Goal: Task Accomplishment & Management: Use online tool/utility

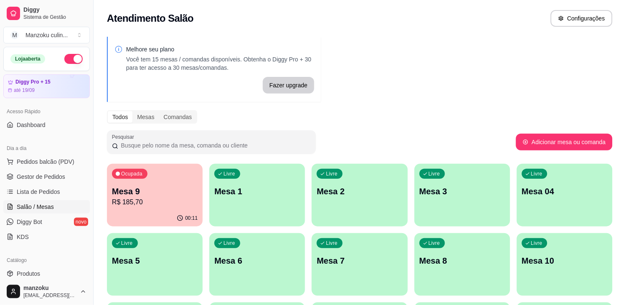
click at [460, 257] on p "Mesa 8" at bounding box center [462, 261] width 86 height 12
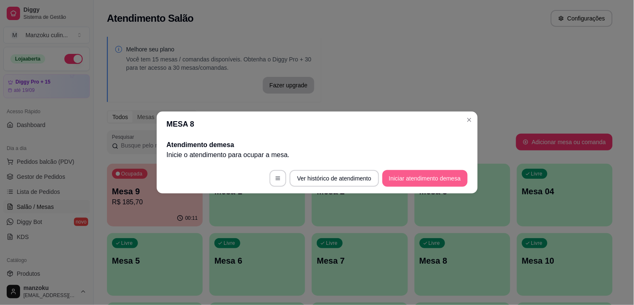
click at [421, 177] on button "Iniciar atendimento de mesa" at bounding box center [424, 178] width 85 height 17
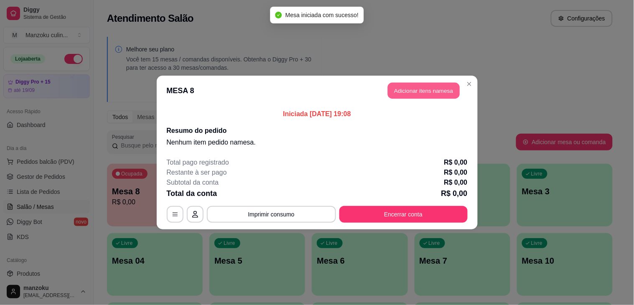
click at [416, 92] on button "Adicionar itens na mesa" at bounding box center [424, 91] width 72 height 16
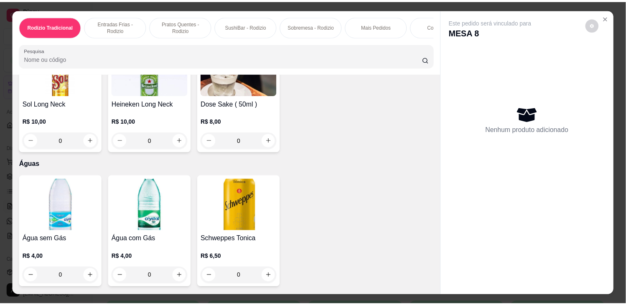
scroll to position [3481, 0]
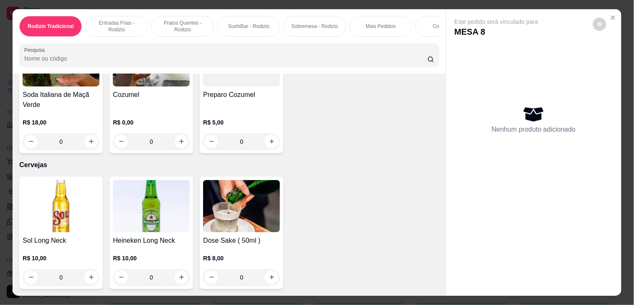
click at [89, 269] on div "0" at bounding box center [61, 277] width 77 height 17
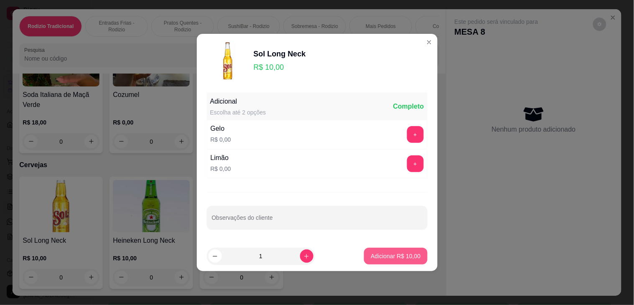
click at [399, 255] on p "Adicionar R$ 10,00" at bounding box center [396, 256] width 50 height 8
type input "1"
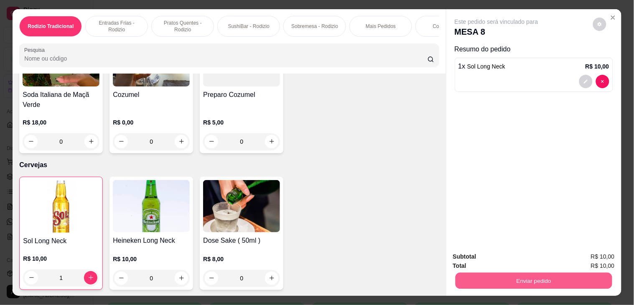
click at [572, 277] on button "Enviar pedido" at bounding box center [533, 281] width 157 height 16
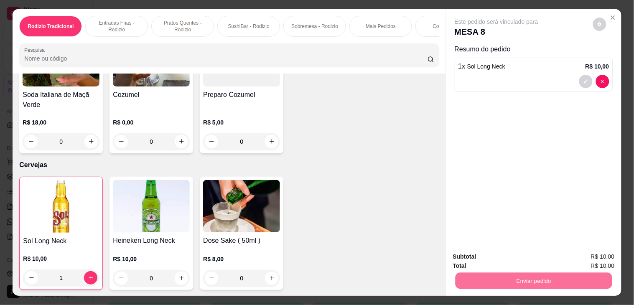
click at [539, 257] on button "Não registrar e enviar pedido" at bounding box center [505, 256] width 84 height 15
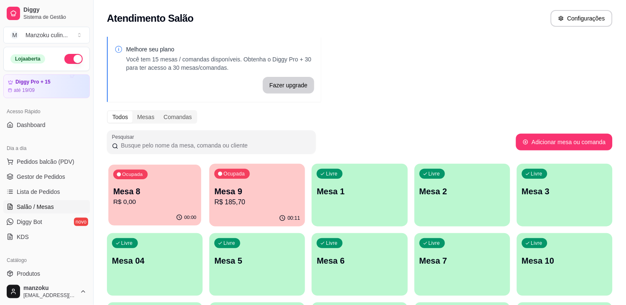
click at [140, 191] on p "Mesa 8" at bounding box center [154, 191] width 83 height 11
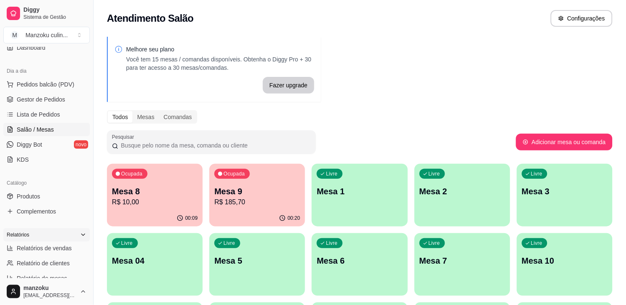
scroll to position [93, 0]
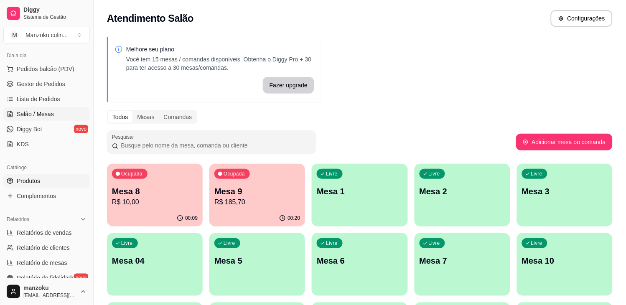
click at [35, 183] on span "Produtos" at bounding box center [28, 181] width 23 height 8
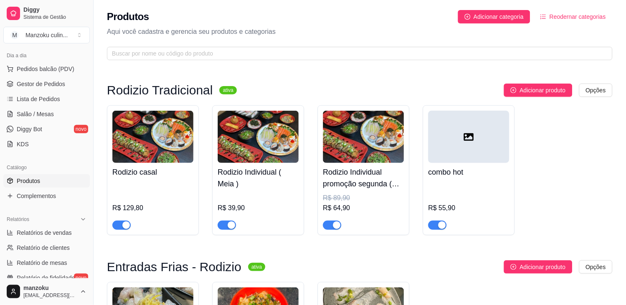
click at [232, 40] on div "Produtos Adicionar categoria Reodernar categorias Aqui você cadastra e gerencia…" at bounding box center [360, 32] width 532 height 65
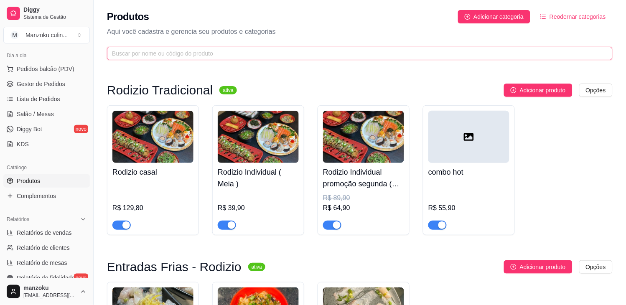
click at [232, 54] on input "text" at bounding box center [356, 53] width 489 height 9
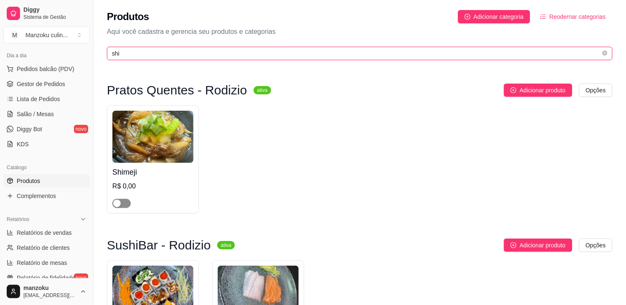
type input "shi"
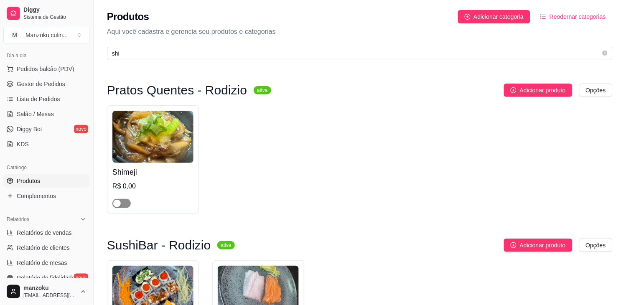
click at [117, 207] on div "button" at bounding box center [117, 204] width 8 height 8
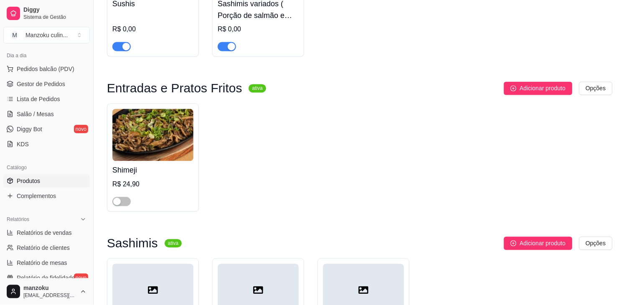
scroll to position [325, 0]
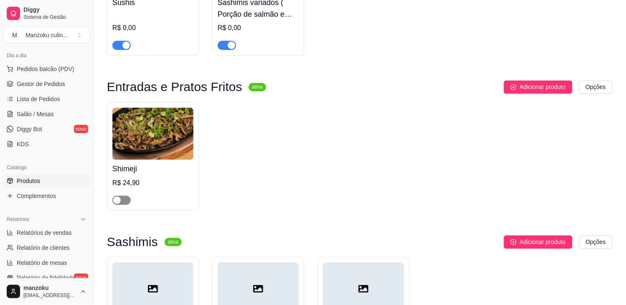
click at [124, 203] on span "button" at bounding box center [121, 200] width 18 height 9
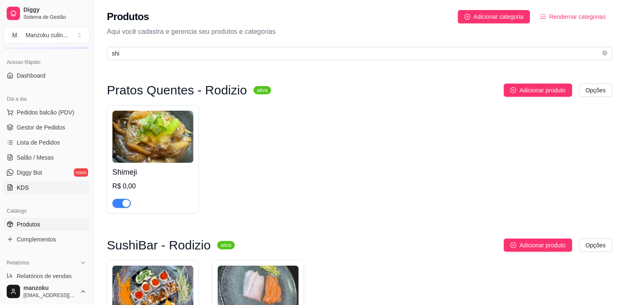
scroll to position [0, 0]
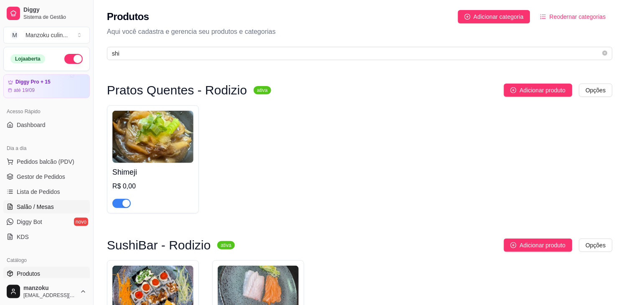
click at [41, 210] on span "Salão / Mesas" at bounding box center [35, 207] width 37 height 8
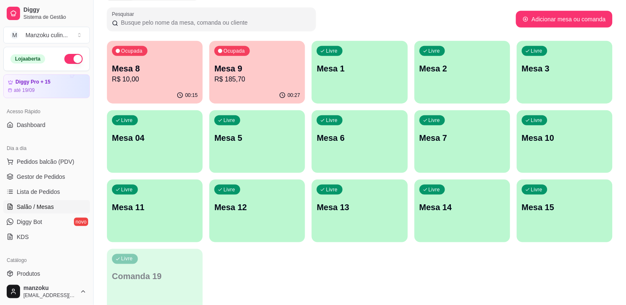
scroll to position [139, 0]
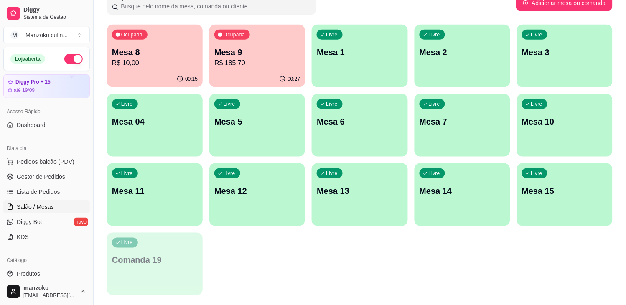
click at [446, 191] on p "Mesa 14" at bounding box center [462, 191] width 86 height 12
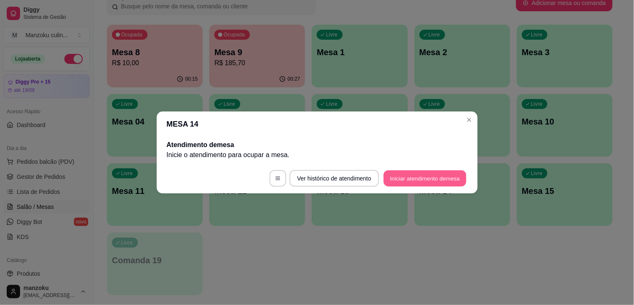
click at [410, 171] on button "Iniciar atendimento de mesa" at bounding box center [425, 178] width 83 height 16
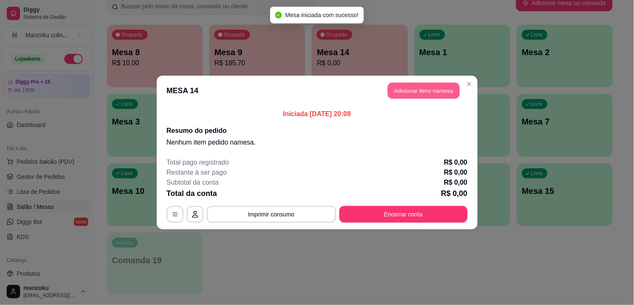
click at [428, 97] on button "Adicionar itens na mesa" at bounding box center [424, 91] width 72 height 16
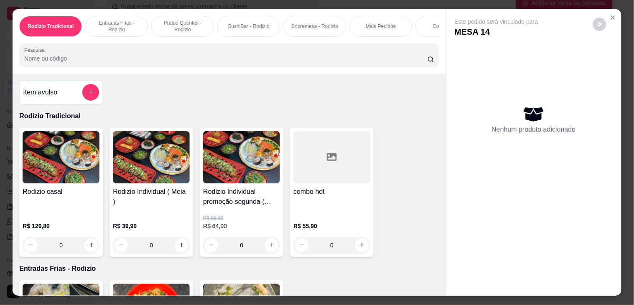
click at [269, 246] on div "0" at bounding box center [241, 245] width 77 height 17
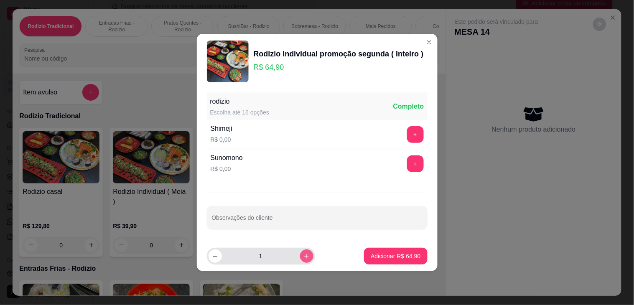
click at [304, 257] on icon "increase-product-quantity" at bounding box center [306, 256] width 5 height 5
type input "2"
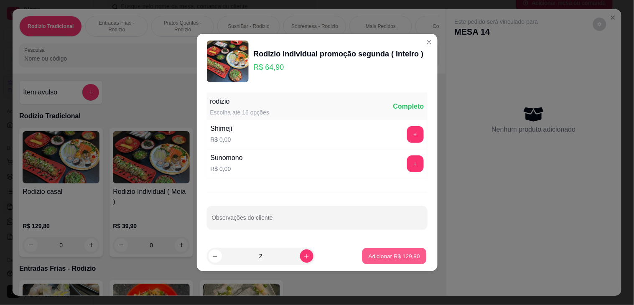
click at [391, 255] on p "Adicionar R$ 129,80" at bounding box center [393, 256] width 51 height 8
type input "2"
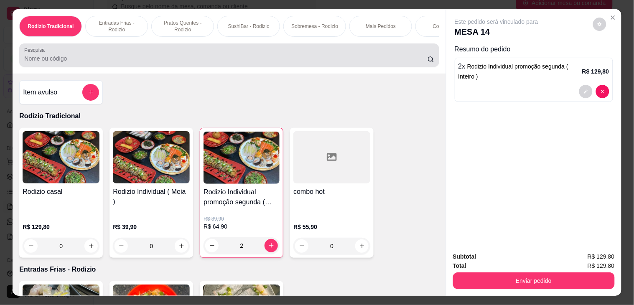
click at [127, 63] on input "Pesquisa" at bounding box center [225, 58] width 403 height 8
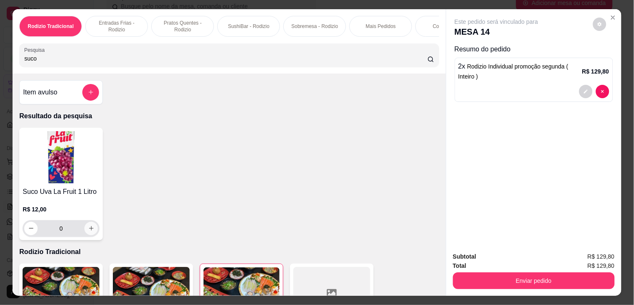
type input "suco"
click at [90, 235] on button "increase-product-quantity" at bounding box center [90, 228] width 13 height 13
type input "1"
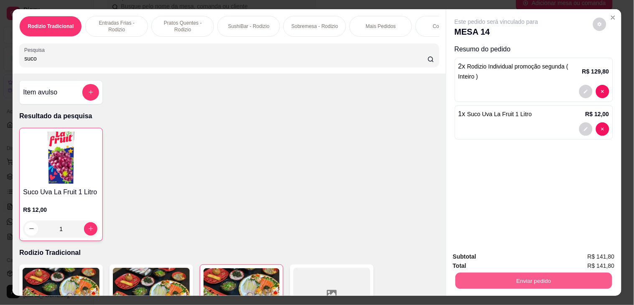
click at [553, 273] on button "Enviar pedido" at bounding box center [533, 281] width 157 height 16
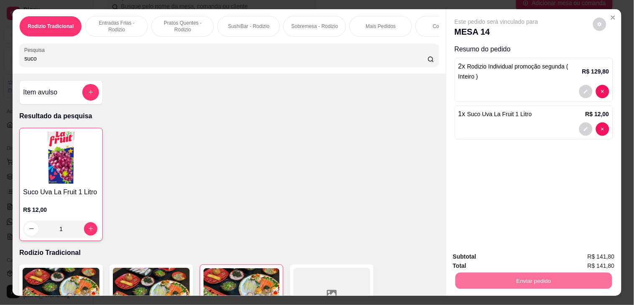
click at [526, 258] on button "Não registrar e enviar pedido" at bounding box center [505, 256] width 84 height 15
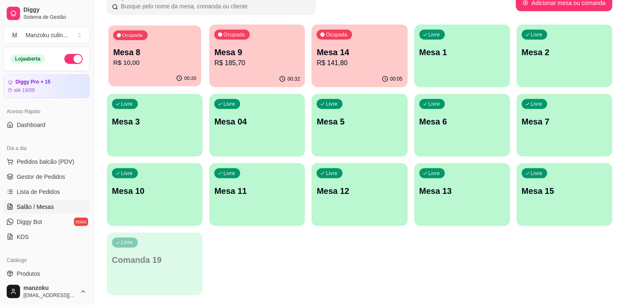
click at [140, 32] on p "Ocupada" at bounding box center [132, 35] width 20 height 7
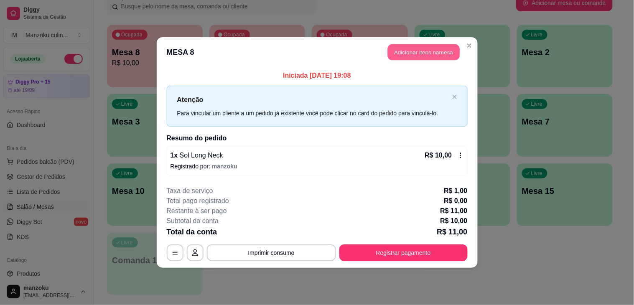
click at [391, 48] on button "Adicionar itens na mesa" at bounding box center [424, 52] width 72 height 16
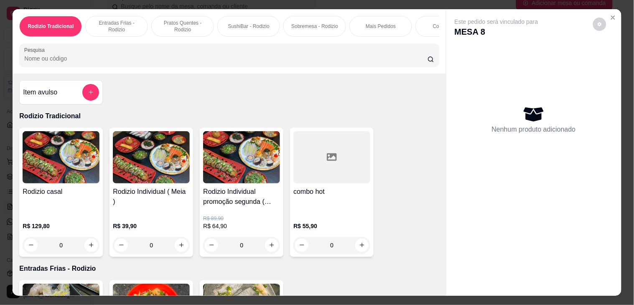
click at [286, 61] on input "Pesquisa" at bounding box center [225, 58] width 403 height 8
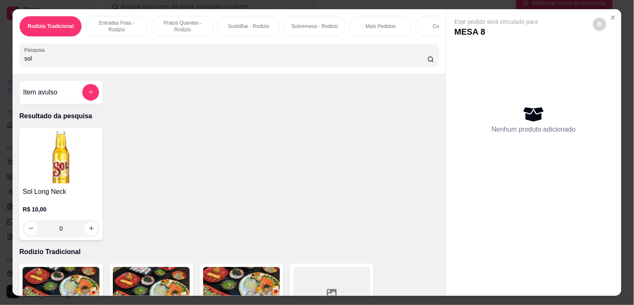
type input "sol"
click at [88, 233] on div "0" at bounding box center [61, 228] width 77 height 17
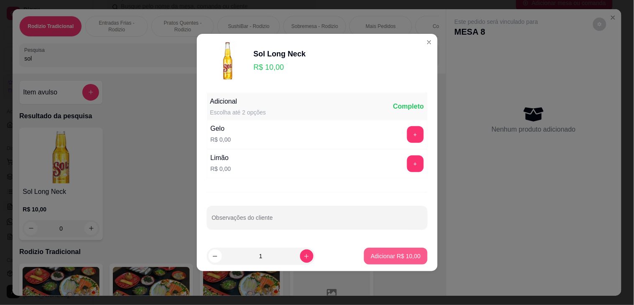
click at [407, 251] on button "Adicionar R$ 10,00" at bounding box center [395, 256] width 63 height 17
type input "1"
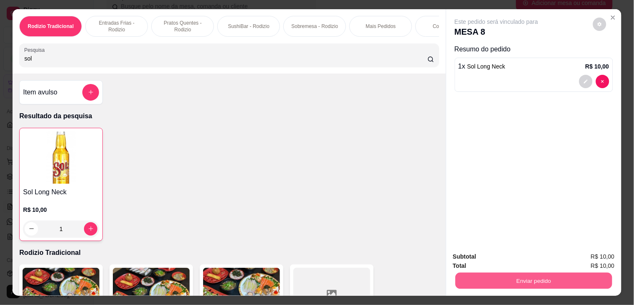
click at [548, 274] on button "Enviar pedido" at bounding box center [533, 281] width 157 height 16
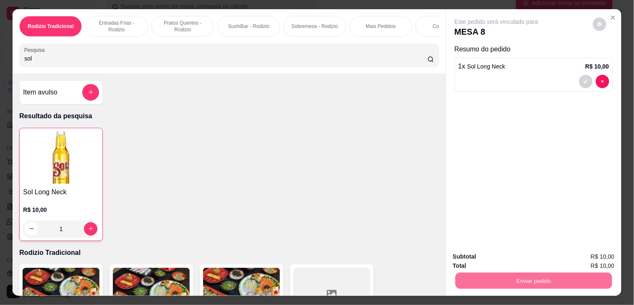
click at [527, 255] on button "Não registrar e enviar pedido" at bounding box center [505, 256] width 84 height 15
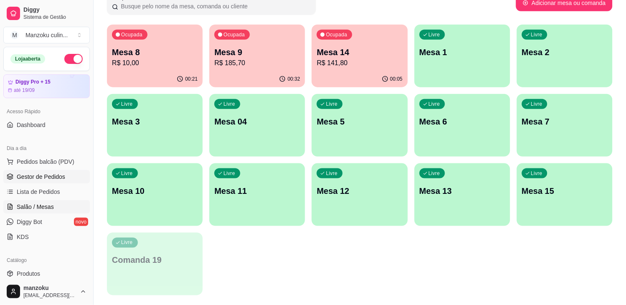
click at [55, 177] on span "Gestor de Pedidos" at bounding box center [41, 177] width 48 height 8
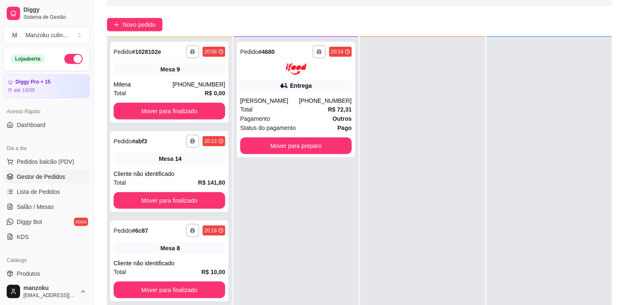
scroll to position [127, 0]
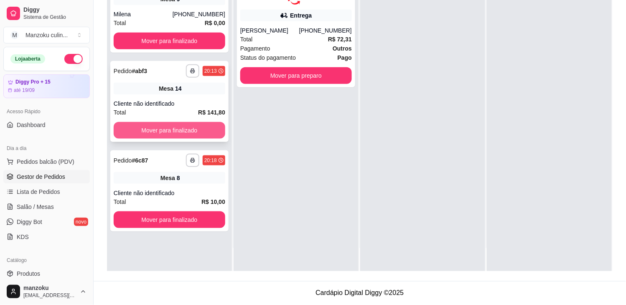
click at [205, 128] on button "Mover para finalizado" at bounding box center [170, 130] width 112 height 17
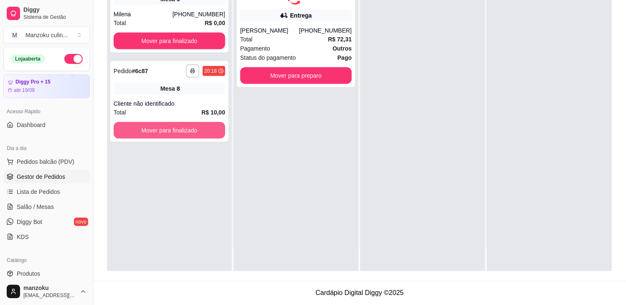
click at [205, 128] on button "Mover para finalizado" at bounding box center [170, 130] width 112 height 17
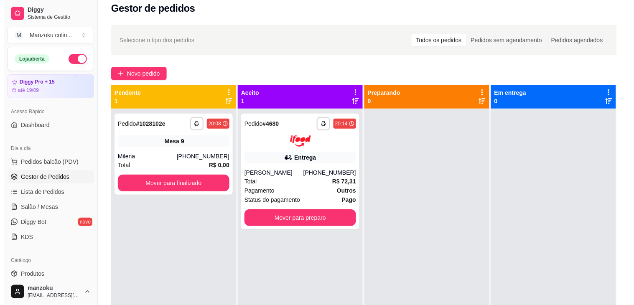
scroll to position [0, 0]
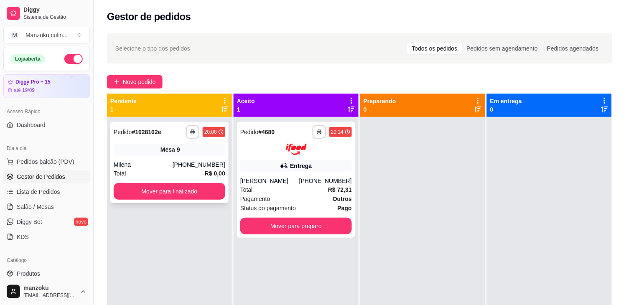
click at [197, 150] on div "Mesa 9" at bounding box center [170, 150] width 112 height 12
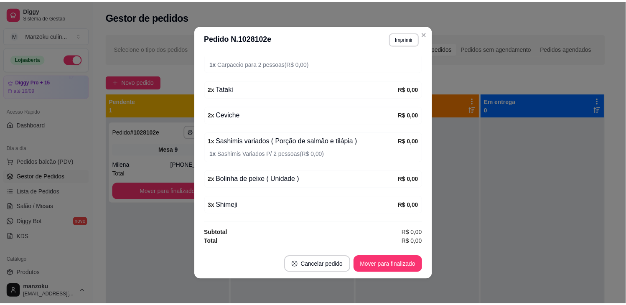
scroll to position [2, 0]
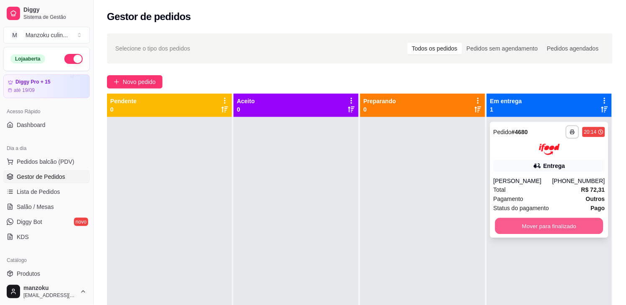
click at [557, 230] on button "Mover para finalizado" at bounding box center [549, 226] width 108 height 16
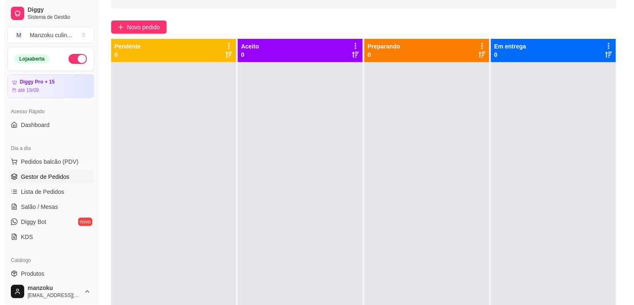
scroll to position [23, 0]
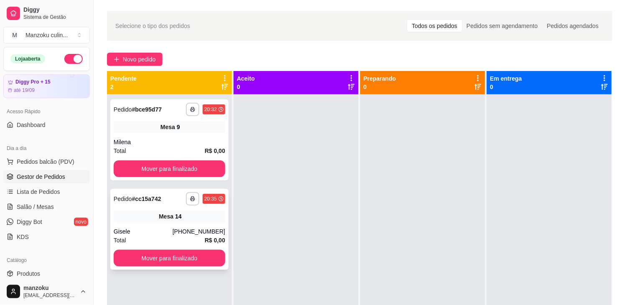
click at [208, 231] on div "[PHONE_NUMBER]" at bounding box center [199, 231] width 53 height 8
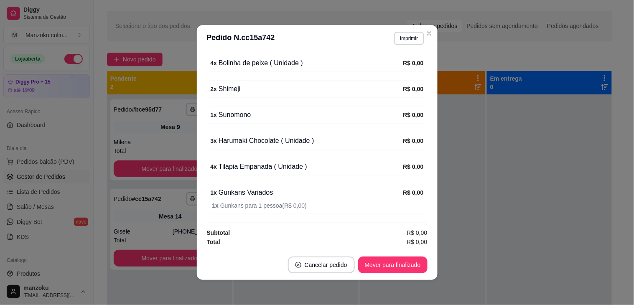
scroll to position [2, 0]
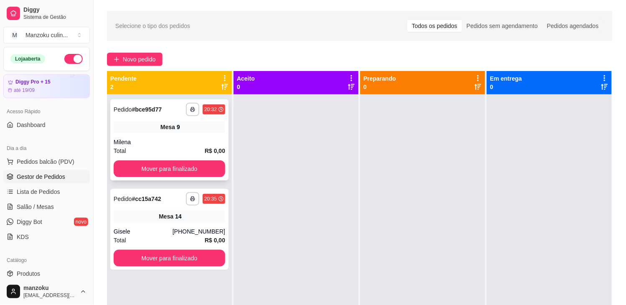
click at [205, 128] on div "Mesa 9" at bounding box center [170, 127] width 112 height 12
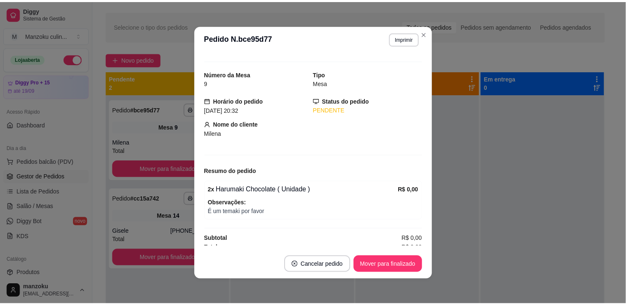
scroll to position [20, 0]
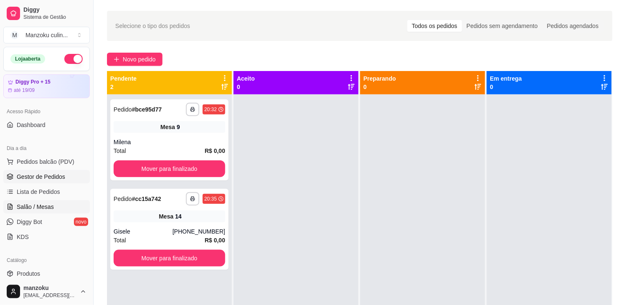
click at [42, 206] on span "Salão / Mesas" at bounding box center [35, 207] width 37 height 8
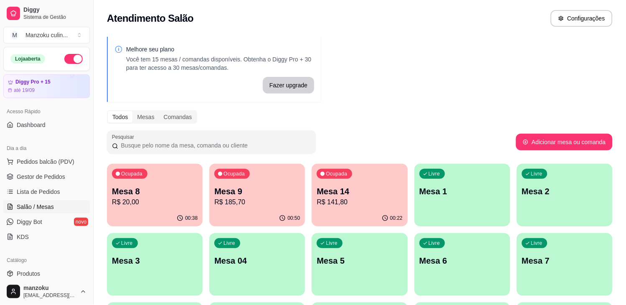
click at [158, 200] on p "R$ 20,00" at bounding box center [155, 202] width 86 height 10
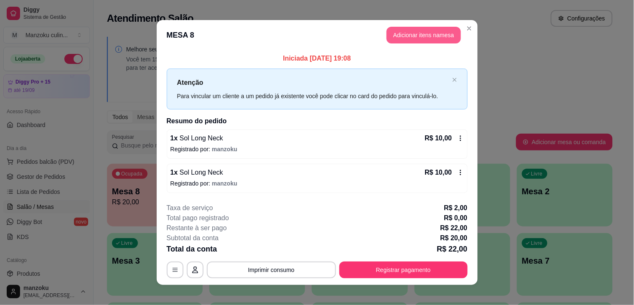
click at [431, 39] on button "Adicionar itens na mesa" at bounding box center [423, 35] width 74 height 17
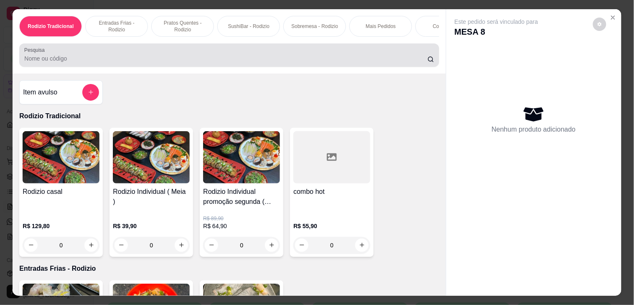
drag, startPoint x: 170, startPoint y: 70, endPoint x: 178, endPoint y: 60, distance: 12.3
click at [174, 64] on div "Pesquisa" at bounding box center [228, 54] width 419 height 23
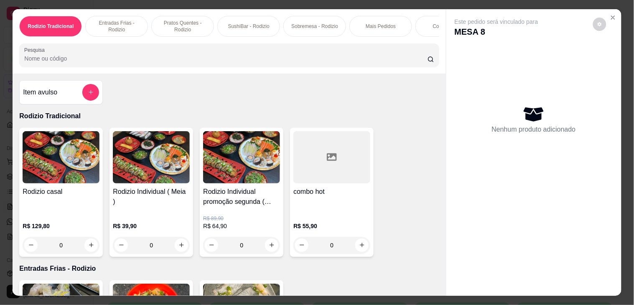
click at [178, 60] on input "Pesquisa" at bounding box center [225, 58] width 403 height 8
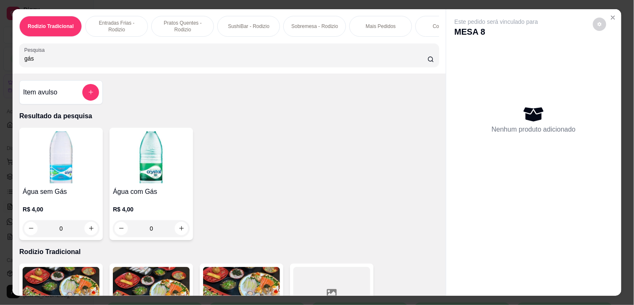
type input "gás"
click at [175, 231] on div "0" at bounding box center [151, 228] width 77 height 17
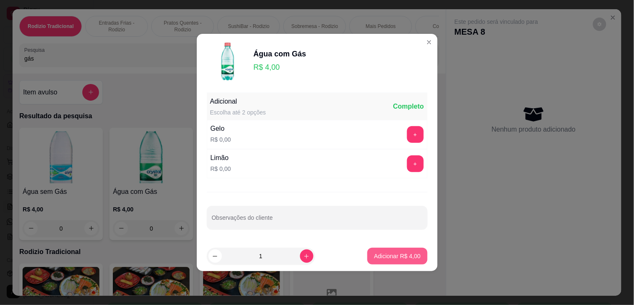
click at [389, 262] on button "Adicionar R$ 4,00" at bounding box center [397, 256] width 60 height 17
type input "1"
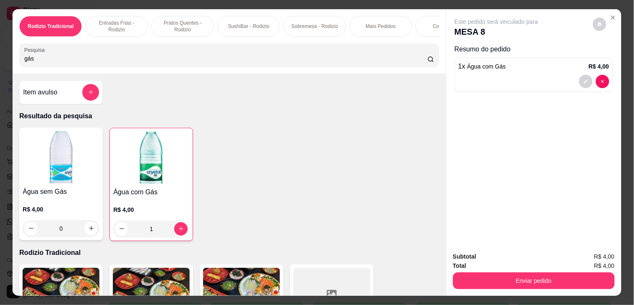
click at [517, 264] on div "Total R$ 4,00" at bounding box center [534, 265] width 162 height 9
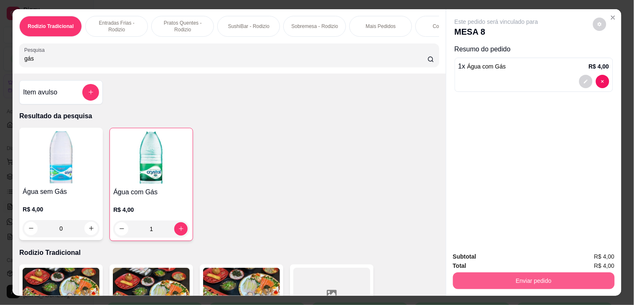
click at [532, 274] on button "Enviar pedido" at bounding box center [534, 280] width 162 height 17
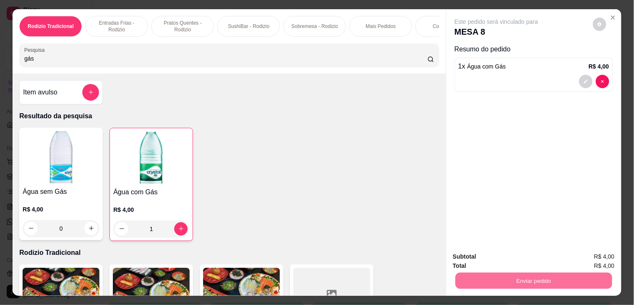
click at [527, 257] on button "Não registrar e enviar pedido" at bounding box center [505, 256] width 84 height 15
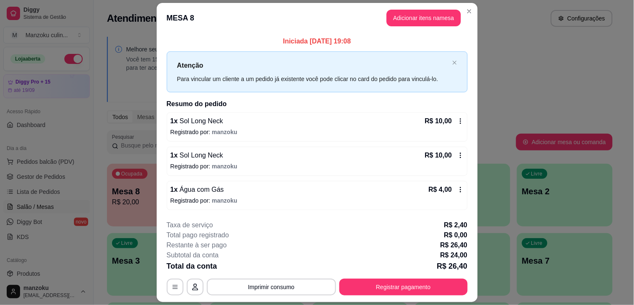
click at [419, 9] on header "MESA 8 Adicionar itens na mesa" at bounding box center [317, 18] width 321 height 30
click at [421, 17] on button "Adicionar itens na mesa" at bounding box center [423, 18] width 74 height 17
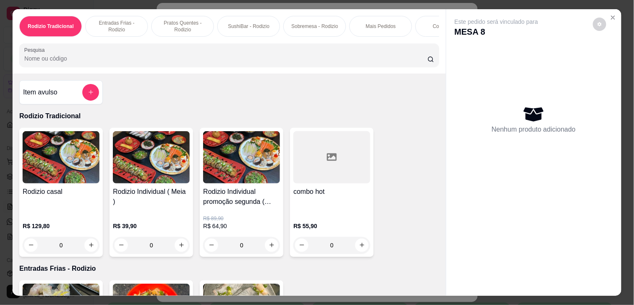
click at [269, 249] on div "0" at bounding box center [241, 245] width 77 height 17
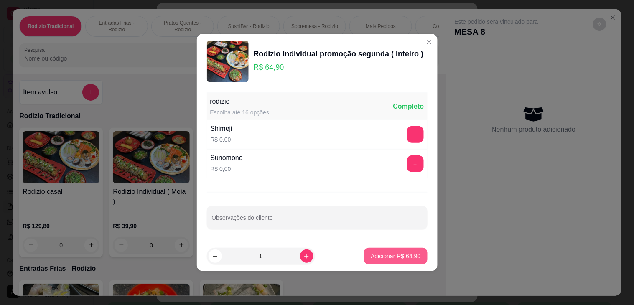
click at [396, 252] on p "Adicionar R$ 64,90" at bounding box center [396, 256] width 50 height 8
type input "1"
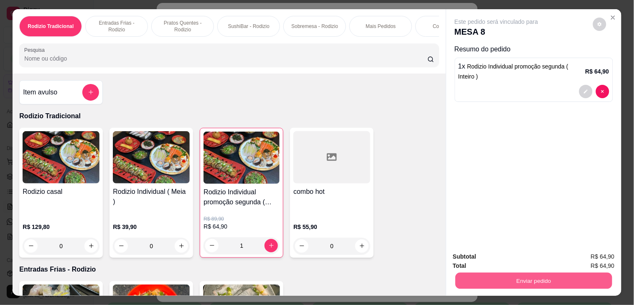
click at [561, 273] on button "Enviar pedido" at bounding box center [533, 281] width 157 height 16
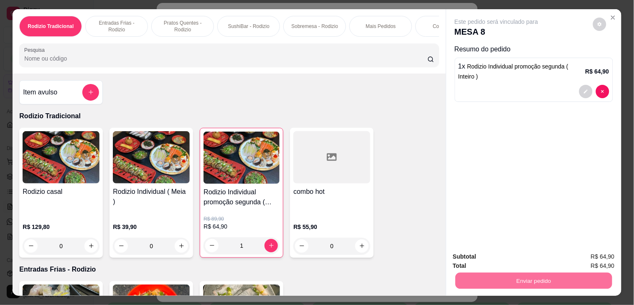
click at [540, 259] on button "Não registrar e enviar pedido" at bounding box center [505, 257] width 87 height 16
